Goal: Transaction & Acquisition: Purchase product/service

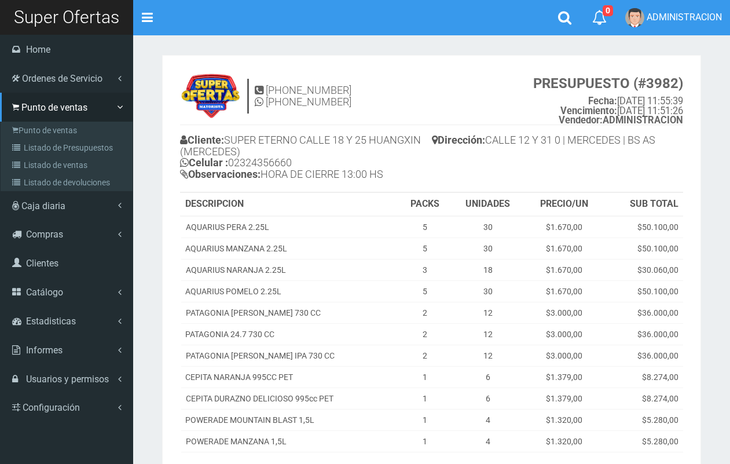
scroll to position [35, 0]
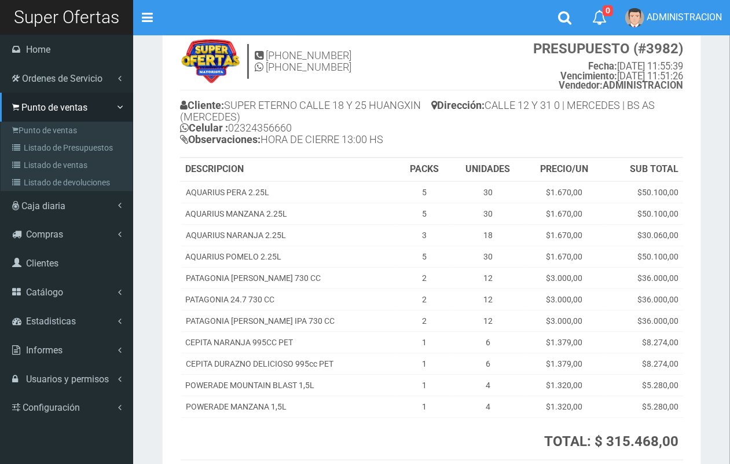
click at [33, 128] on link "Punto de ventas" at bounding box center [67, 130] width 129 height 17
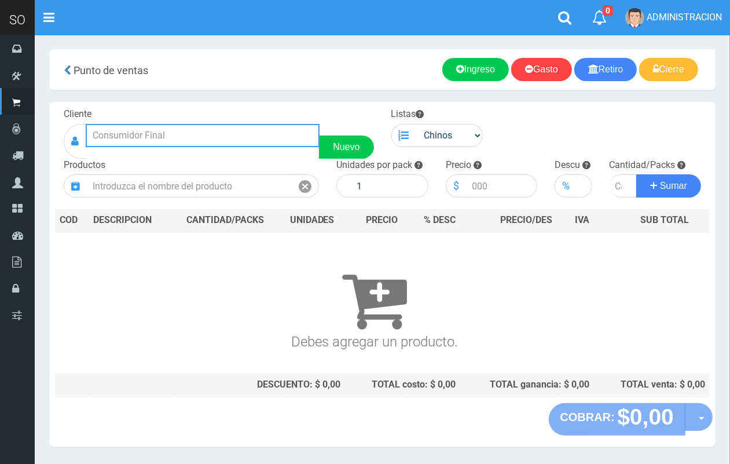
click at [236, 131] on input "text" at bounding box center [203, 135] width 234 height 23
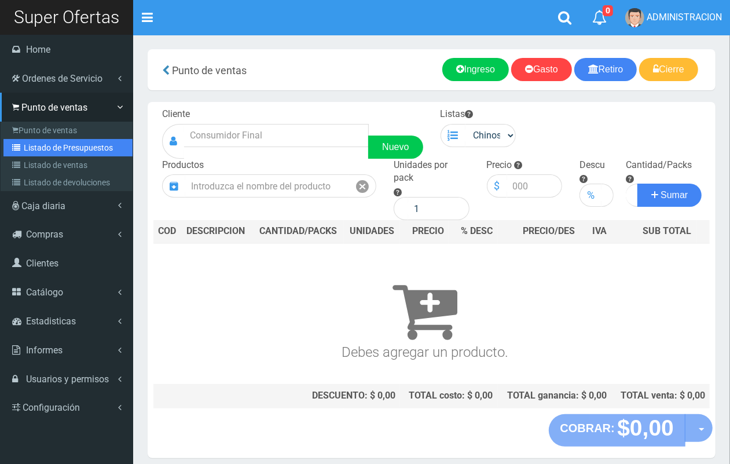
click at [44, 145] on link "Listado de Presupuestos" at bounding box center [67, 147] width 129 height 17
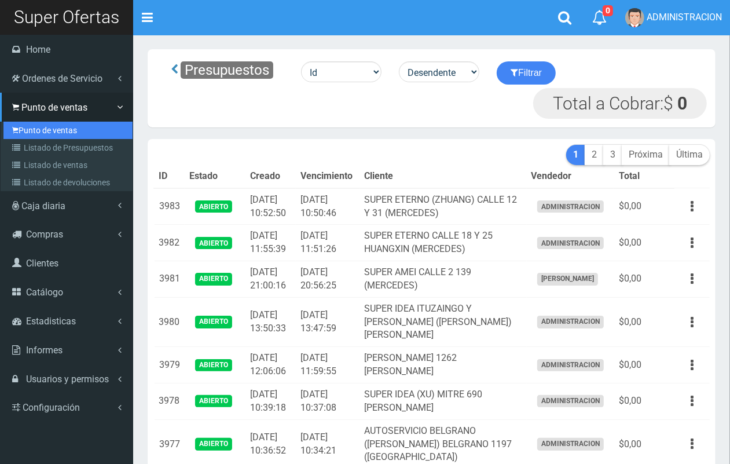
click at [22, 127] on link "Punto de ventas" at bounding box center [67, 130] width 129 height 17
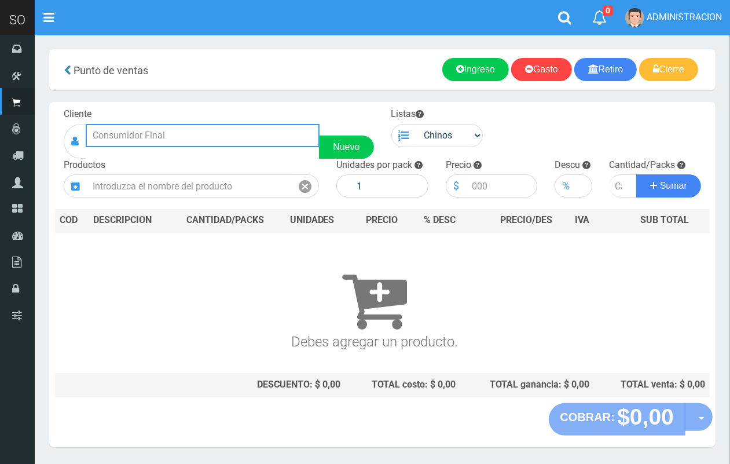
click at [151, 130] on input "text" at bounding box center [203, 135] width 234 height 23
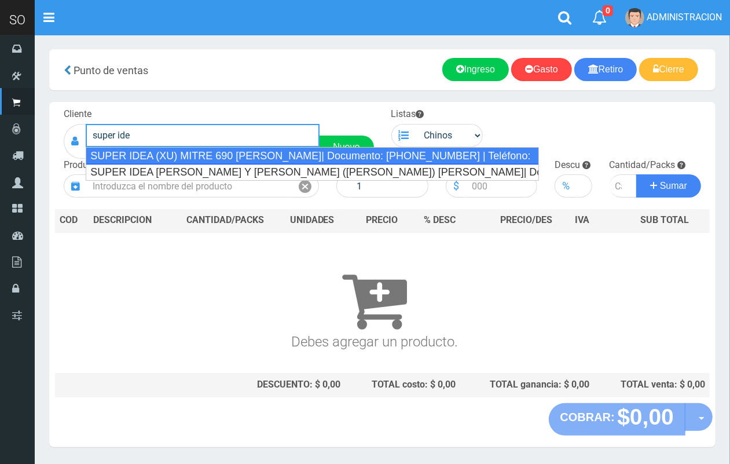
click at [229, 151] on div "SUPER IDEA (XU) MITRE 690 LUJAN| Documento: 456741867 | Teléfono:" at bounding box center [312, 155] width 453 height 17
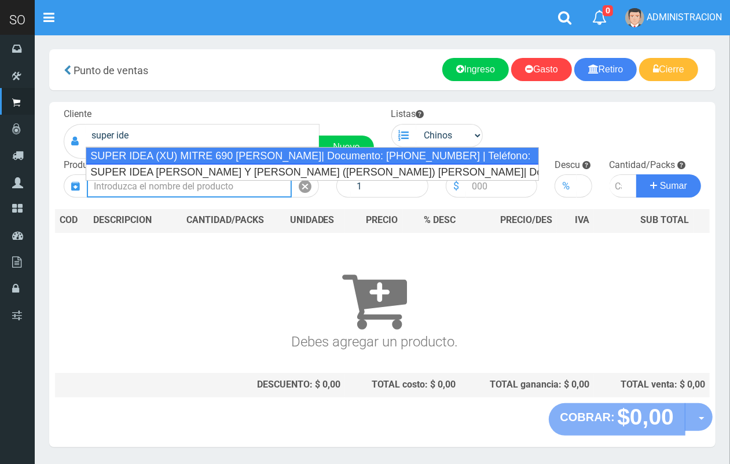
type input "SUPER IDEA (XU) MITRE 690 LUJAN| Documento: 456741867 | Teléfono:"
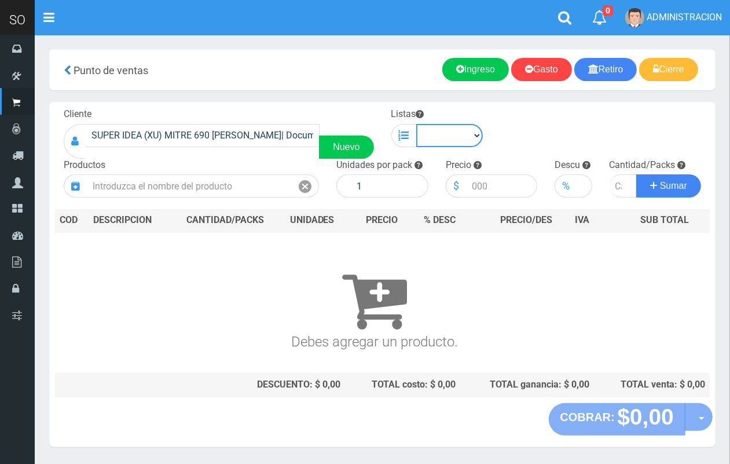
click at [468, 128] on select "Chinos . ." at bounding box center [449, 135] width 67 height 23
select select "1"
click at [416, 124] on select "Chinos . ." at bounding box center [449, 135] width 67 height 23
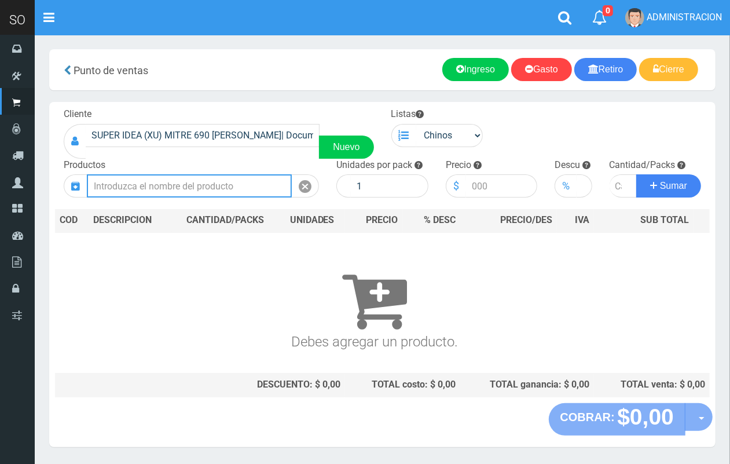
drag, startPoint x: 232, startPoint y: 186, endPoint x: 178, endPoint y: 38, distance: 157.7
click at [229, 177] on input "text" at bounding box center [189, 185] width 205 height 23
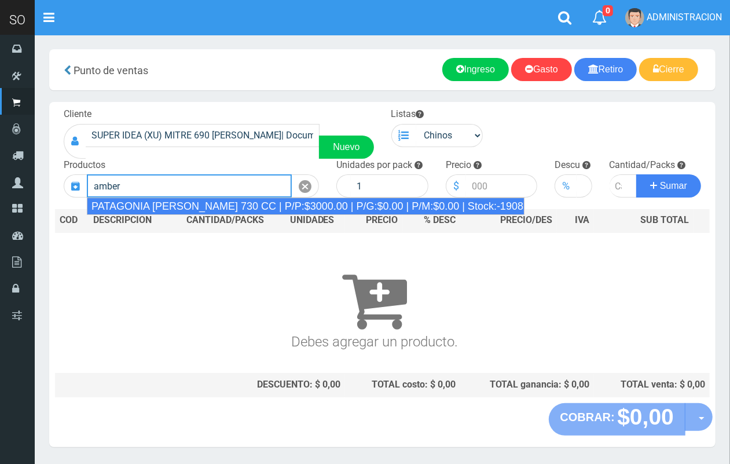
click at [197, 204] on div "PATAGONIA AMBER LAGER 730 CC | P/P:$3000.00 | P/G:$0.00 | P/M:$0.00 | Stock:-19…" at bounding box center [306, 205] width 438 height 17
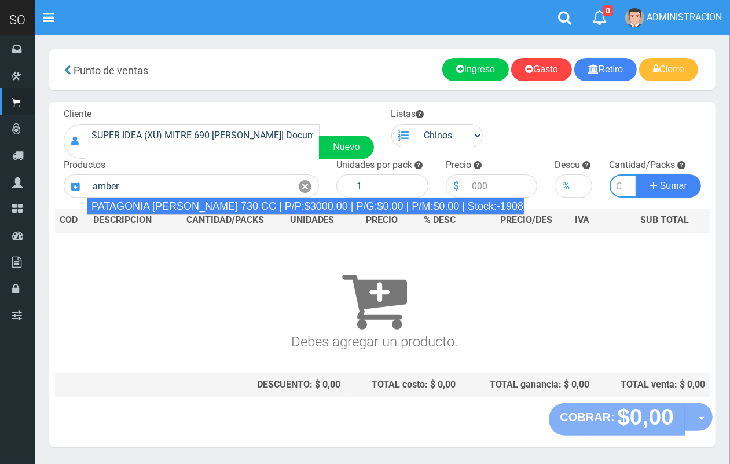
type input "PATAGONIA AMBER LAGER 730 CC | P/P:$3000.00 | P/G:$0.00 | P/M:$0.00 | Stock:-19…"
type input "6"
type input "3000.00"
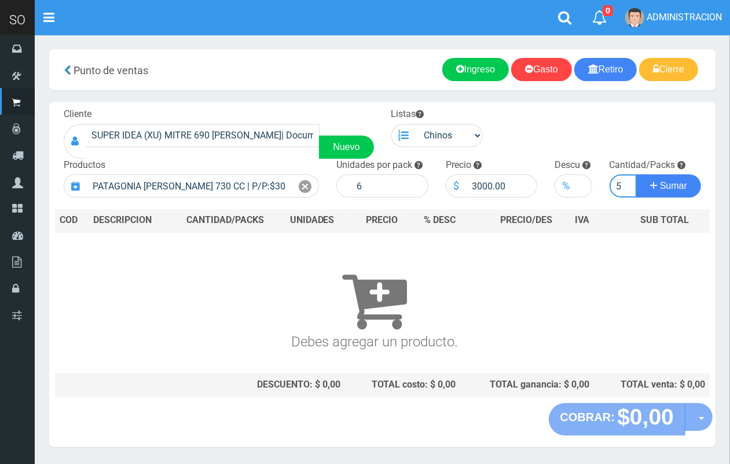
scroll to position [0, 1]
type input "5"
click at [636, 174] on button "Sumar" at bounding box center [668, 185] width 65 height 23
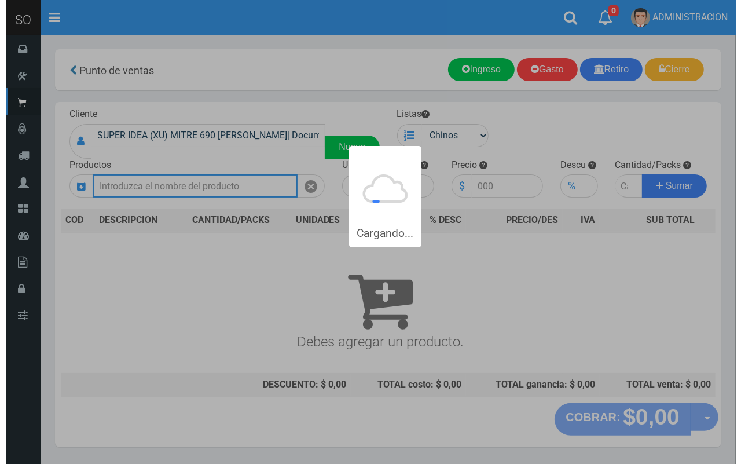
scroll to position [0, 0]
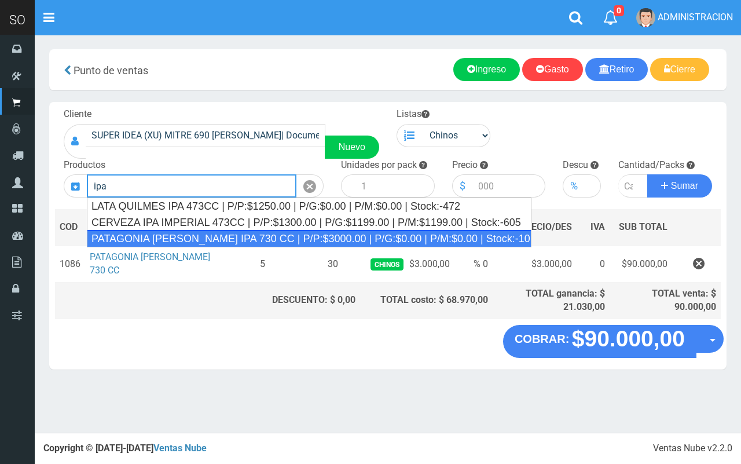
click at [225, 239] on div "PATAGONIA VERA IPA 730 CC | P/P:$3000.00 | P/G:$0.00 | P/M:$0.00 | Stock:-1010" at bounding box center [309, 238] width 445 height 17
type input "PATAGONIA VERA IPA 730 CC | P/P:$3000.00 | P/G:$0.00 | P/M:$0.00 | Stock:-1010"
type input "6"
type input "3000.00"
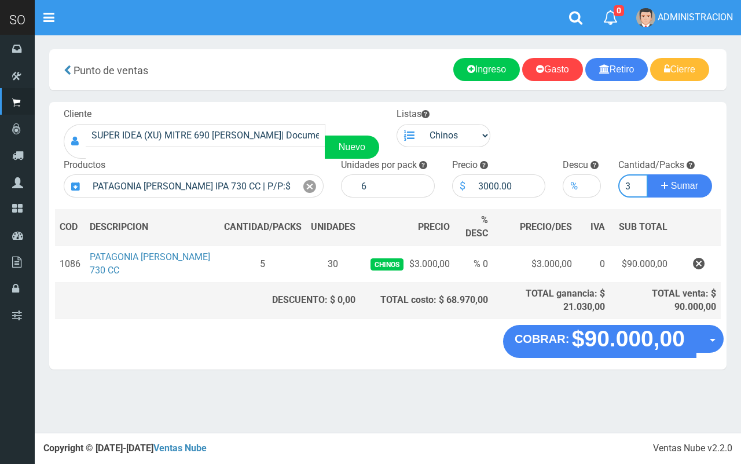
type input "3"
click at [647, 174] on button "Sumar" at bounding box center [679, 185] width 65 height 23
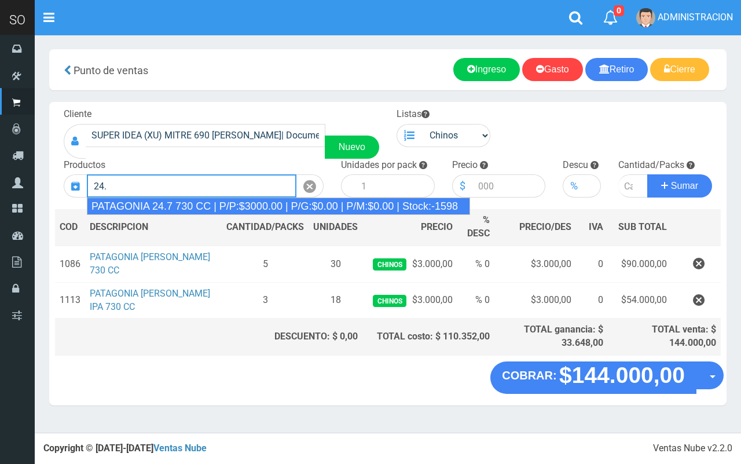
click at [228, 209] on div "PATAGONIA 24.7 730 CC | P/P:$3000.00 | P/G:$0.00 | P/M:$0.00 | Stock:-1598" at bounding box center [278, 205] width 383 height 17
type input "PATAGONIA 24.7 730 CC | P/P:$3000.00 | P/G:$0.00 | P/M:$0.00 | Stock:-1598"
type input "6"
type input "3000.00"
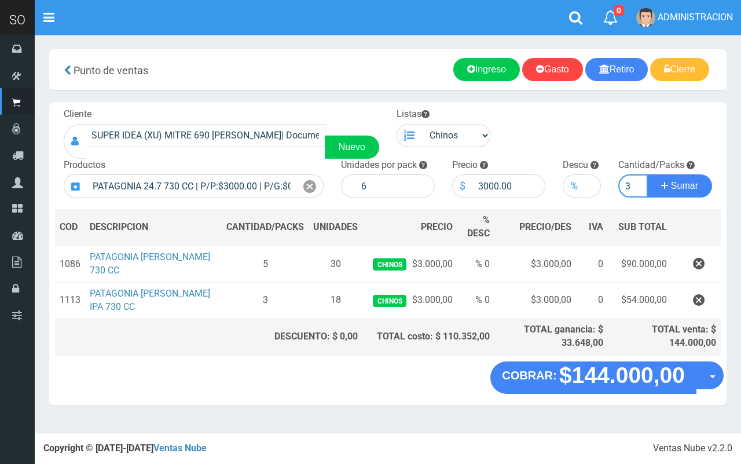
type input "3"
click at [647, 174] on button "Sumar" at bounding box center [679, 185] width 65 height 23
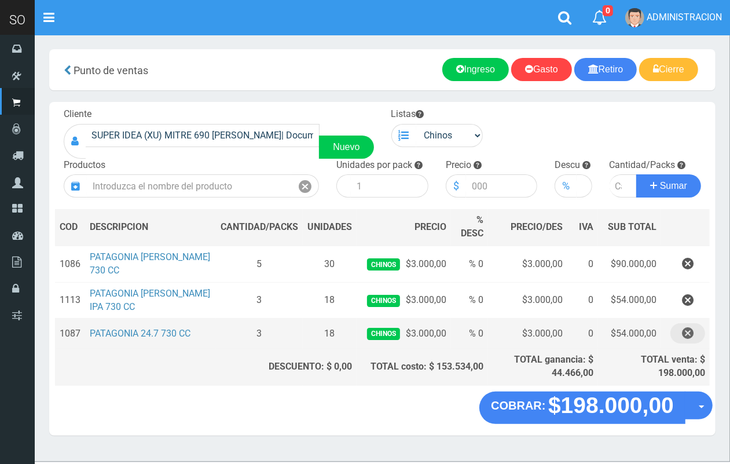
click at [682, 333] on icon "button" at bounding box center [688, 333] width 12 height 20
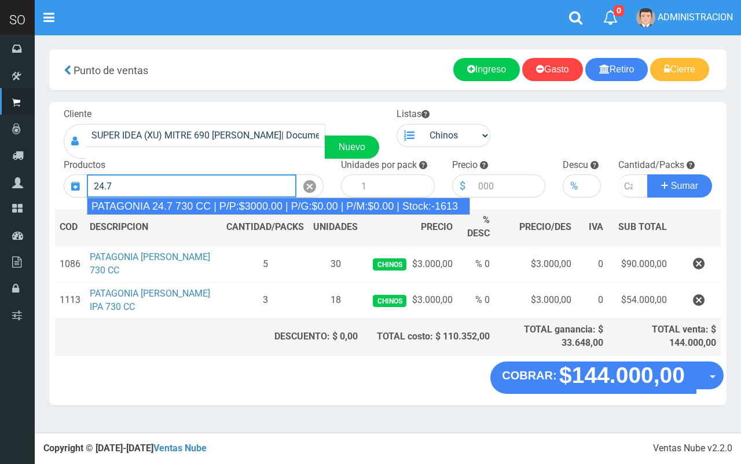
click at [179, 201] on div "PATAGONIA 24.7 730 CC | P/P:$3000.00 | P/G:$0.00 | P/M:$0.00 | Stock:-1613" at bounding box center [278, 205] width 383 height 17
type input "PATAGONIA 24.7 730 CC | P/P:$3000.00 | P/G:$0.00 | P/M:$0.00 | Stock:-1613"
type input "6"
type input "3000.00"
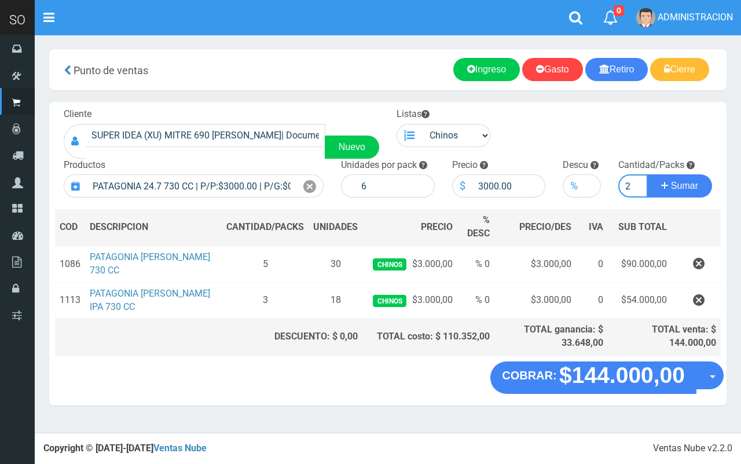
type input "2"
click at [647, 174] on button "Sumar" at bounding box center [679, 185] width 65 height 23
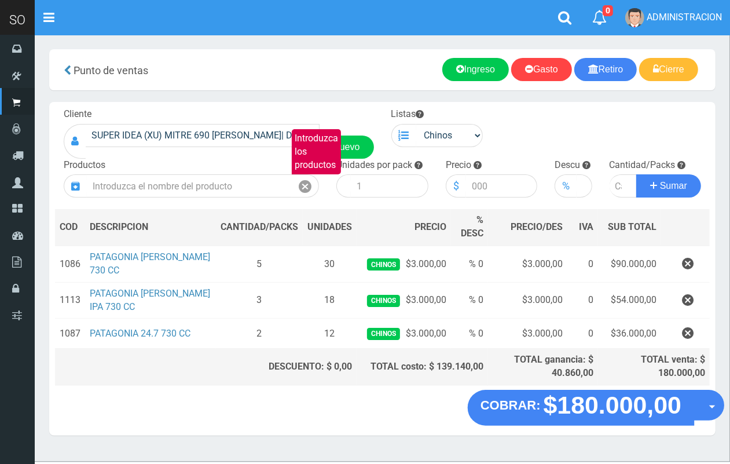
drag, startPoint x: 707, startPoint y: 407, endPoint x: 702, endPoint y: 428, distance: 21.9
click at [707, 409] on button "Opciones" at bounding box center [709, 405] width 31 height 31
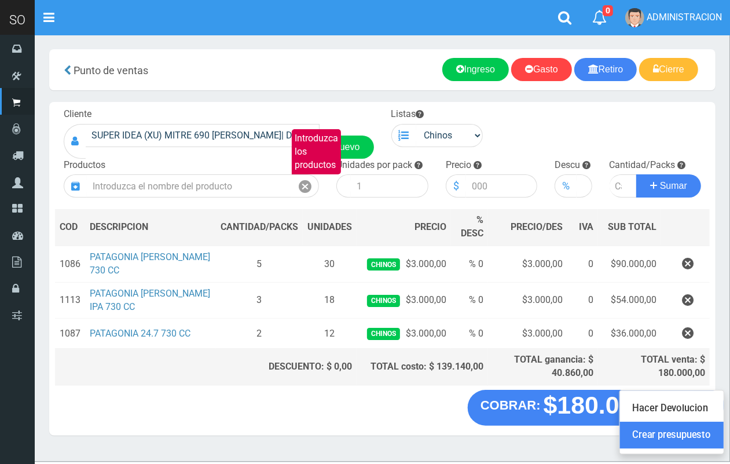
click at [699, 432] on link "Crear presupuesto" at bounding box center [672, 435] width 104 height 27
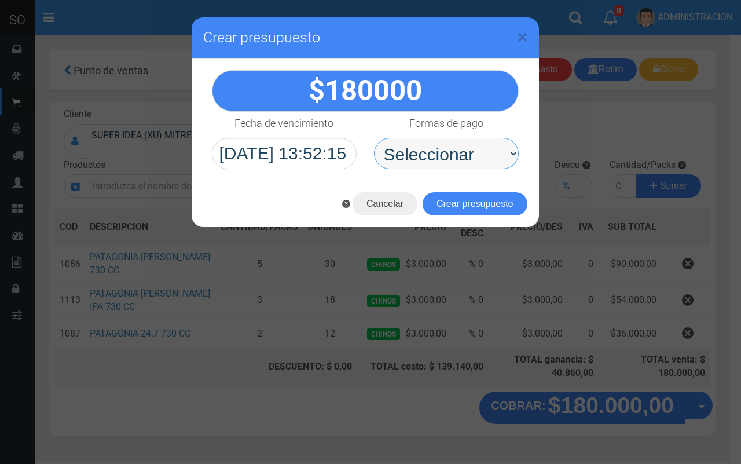
click at [433, 162] on select "Seleccionar Efectivo Tarjeta de Crédito Depósito Débito" at bounding box center [446, 153] width 145 height 31
select select "Efectivo"
click at [374, 138] on select "Seleccionar Efectivo Tarjeta de Crédito Depósito Débito" at bounding box center [446, 153] width 145 height 31
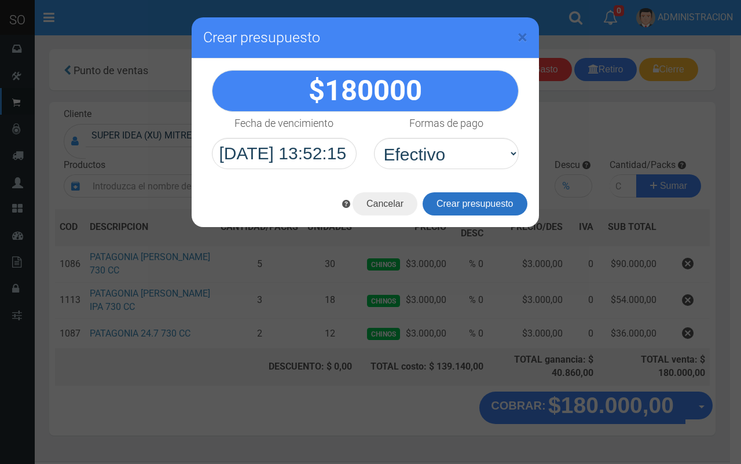
click at [455, 197] on button "Crear presupuesto" at bounding box center [475, 203] width 105 height 23
